Goal: Task Accomplishment & Management: Complete application form

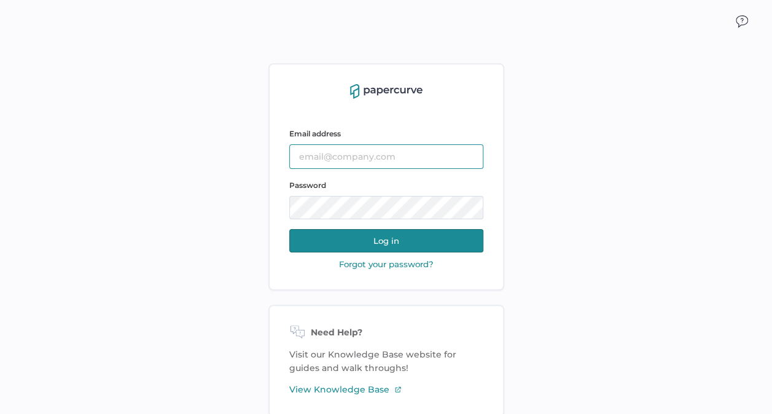
type input "[EMAIL_ADDRESS][DOMAIN_NAME]"
click at [355, 241] on button "Log in" at bounding box center [386, 240] width 194 height 23
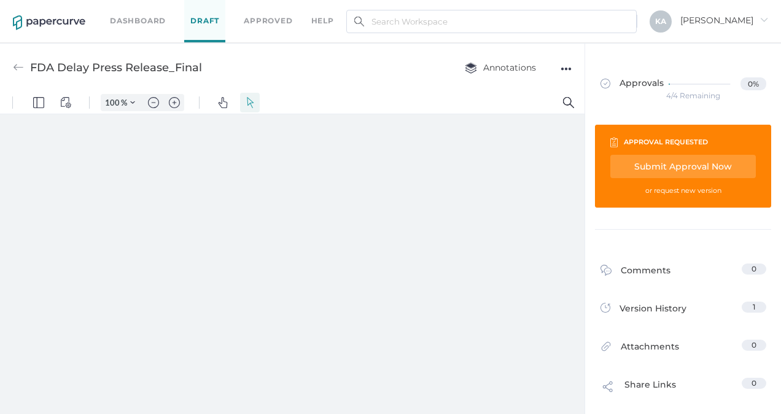
type input "88"
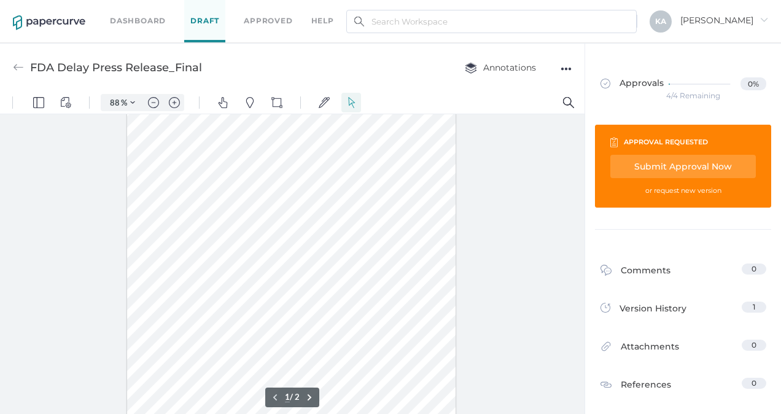
scroll to position [21, 0]
type input "1"
click at [23, 358] on div "Submit Approval Now" at bounding box center [17, 365] width 14 height 14
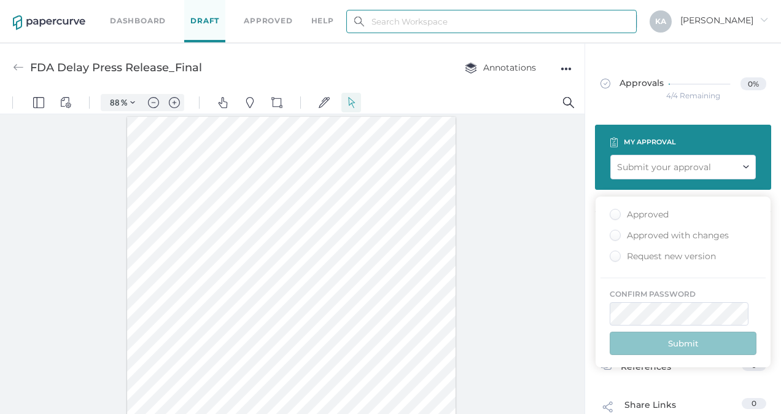
type input "[EMAIL_ADDRESS][DOMAIN_NAME]"
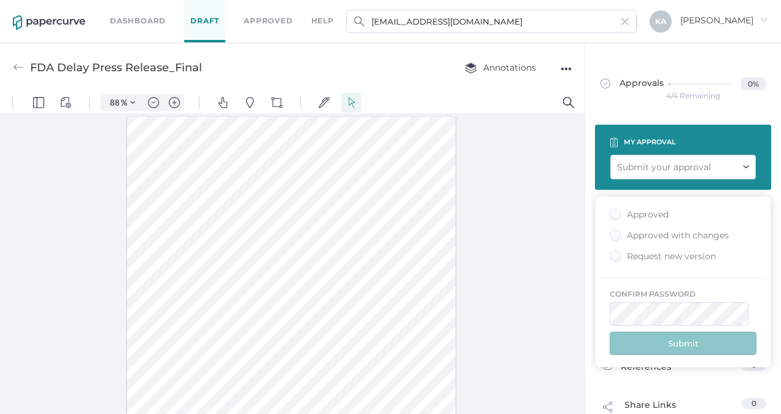
click at [24, 374] on div "Approved" at bounding box center [17, 381] width 14 height 14
click at [27, 371] on input "Approved" at bounding box center [17, 381] width 20 height 20
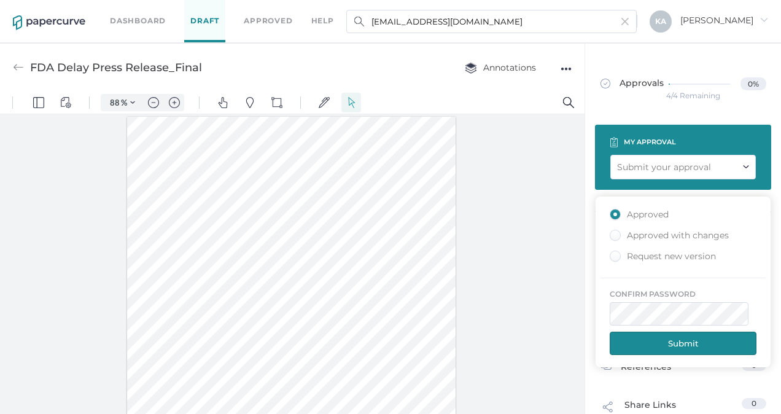
click at [18, 355] on button "Submit" at bounding box center [15, 359] width 7 height 9
